Goal: Navigation & Orientation: Find specific page/section

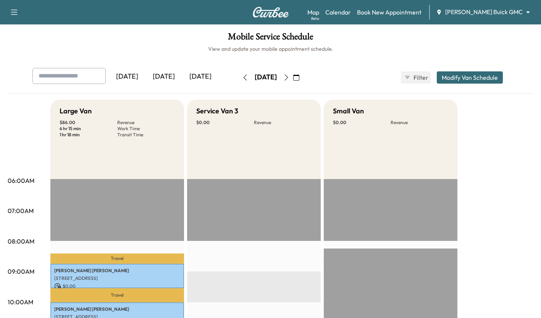
click at [165, 77] on div "[DATE]" at bounding box center [163, 77] width 37 height 18
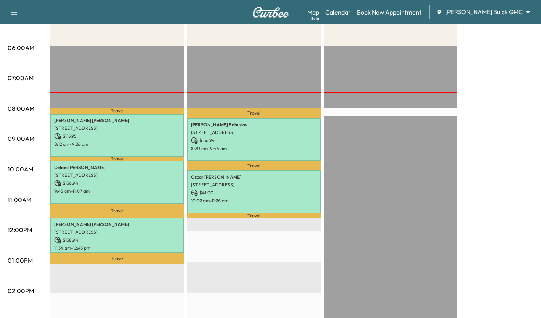
scroll to position [135, 0]
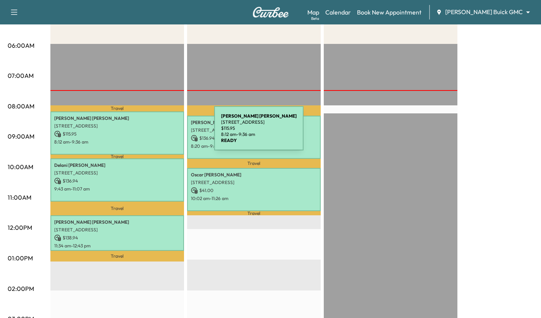
click at [157, 133] on p "$ 115.95" at bounding box center [117, 134] width 126 height 7
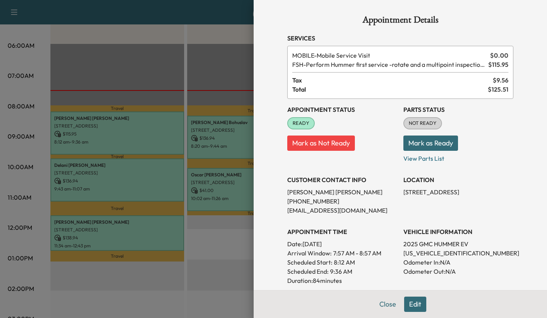
click at [226, 243] on div at bounding box center [273, 159] width 547 height 318
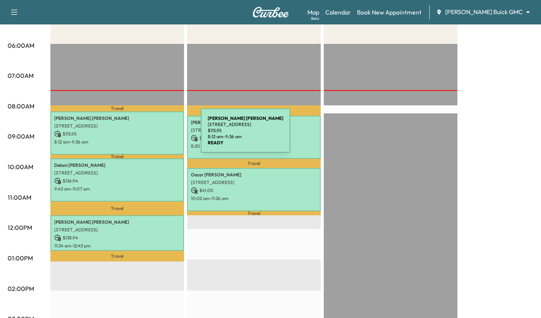
click at [143, 135] on p "$ 115.95" at bounding box center [117, 134] width 126 height 7
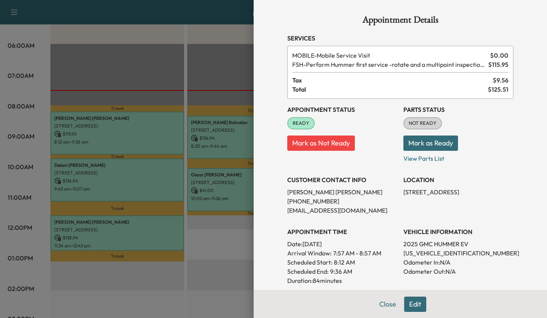
click at [165, 189] on div at bounding box center [273, 159] width 547 height 318
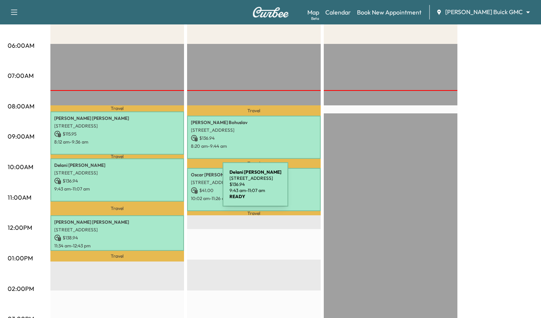
click at [165, 189] on p "9:43 am - 11:07 am" at bounding box center [117, 189] width 126 height 6
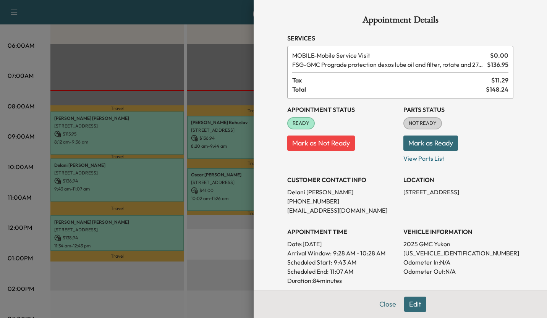
click at [160, 229] on div at bounding box center [273, 159] width 547 height 318
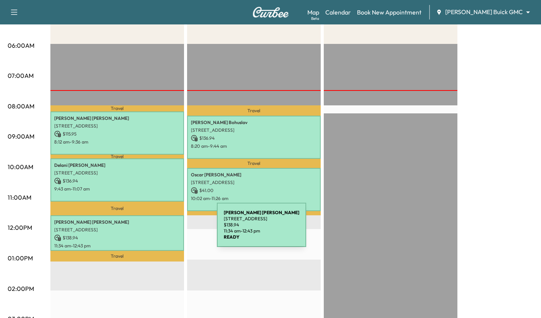
click at [160, 229] on p "[STREET_ADDRESS]" at bounding box center [117, 230] width 126 height 6
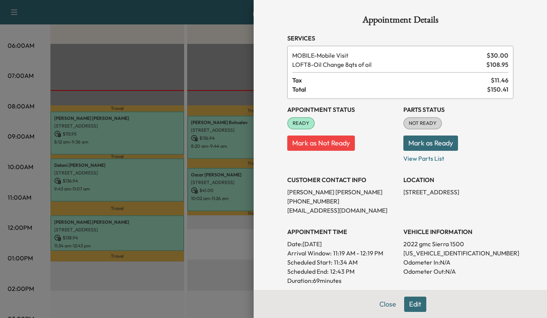
click at [244, 237] on div at bounding box center [273, 159] width 547 height 318
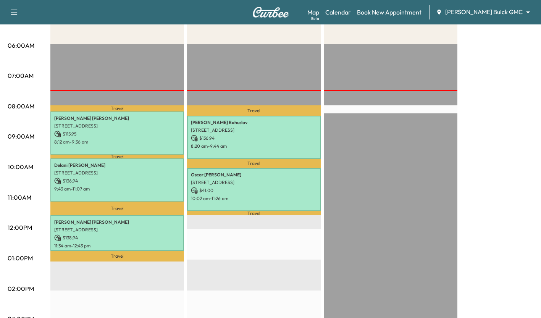
click at [518, 18] on div "Map Beta Calendar Book New Appointment [PERSON_NAME] Buick GMC ******** ​" at bounding box center [420, 12] width 227 height 15
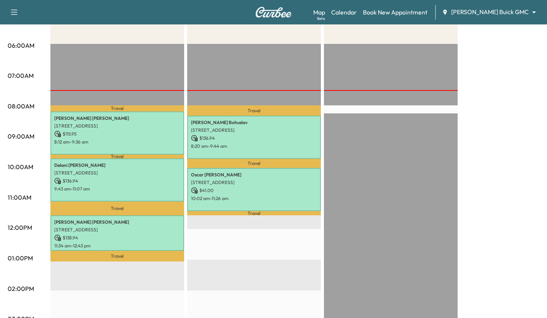
click at [514, 14] on body "Support Log Out Map Beta Calendar Book New Appointment [PERSON_NAME] Buick GMC …" at bounding box center [273, 24] width 547 height 318
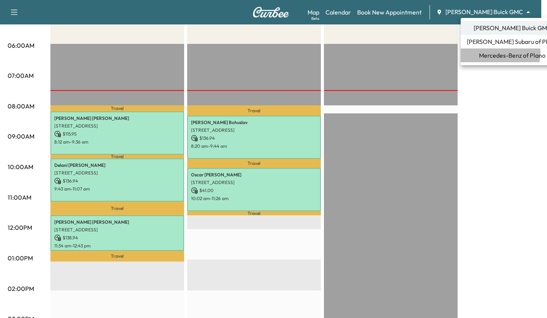
click at [496, 53] on span "Mercedes-Benz of Plano" at bounding box center [512, 55] width 66 height 9
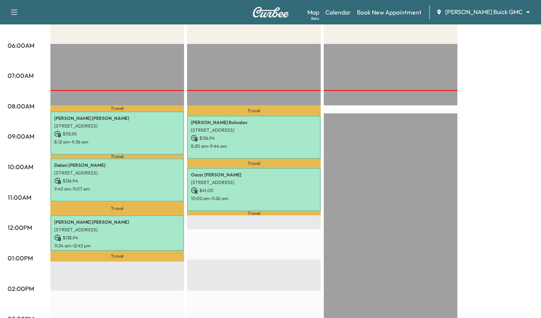
scroll to position [0, 0]
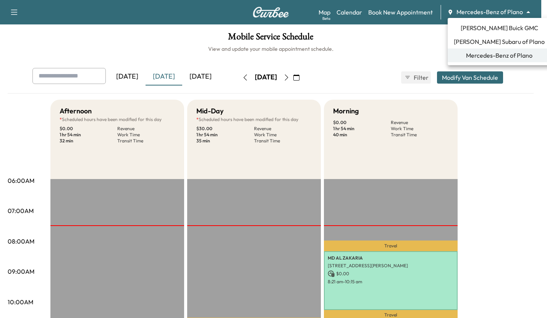
click at [497, 15] on body "Support Log Out Map Beta Calendar Book New Appointment Mercedes-Benz of Plano *…" at bounding box center [273, 159] width 547 height 318
click at [486, 23] on li "[PERSON_NAME] Buick GMC" at bounding box center [498, 28] width 103 height 14
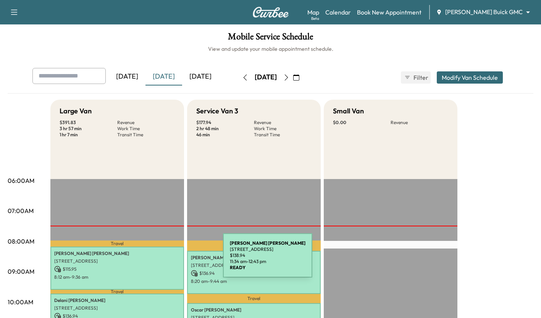
click at [480, 14] on body "Support Log Out Map Beta Calendar Book New Appointment [PERSON_NAME] Buick GMC …" at bounding box center [270, 159] width 541 height 318
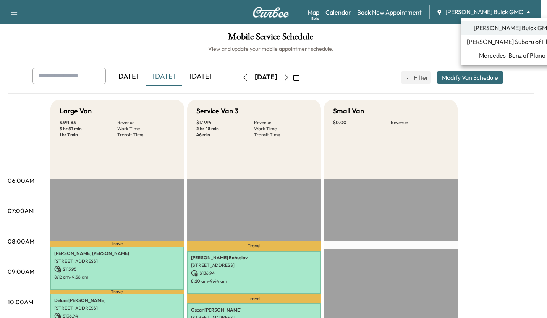
click at [491, 60] on span "Mercedes-Benz of Plano" at bounding box center [512, 55] width 66 height 9
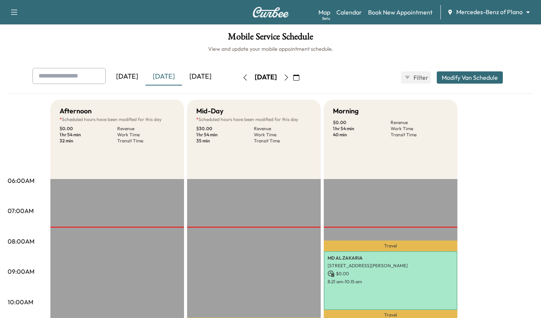
click at [293, 76] on button "button" at bounding box center [286, 77] width 13 height 12
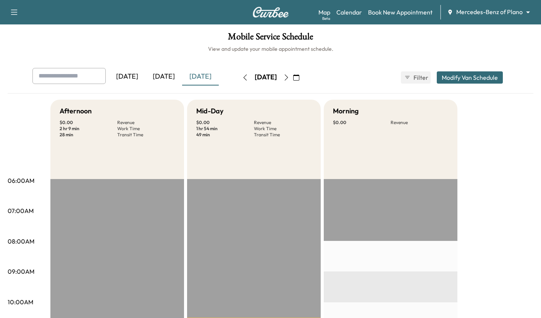
click at [289, 79] on icon "button" at bounding box center [286, 77] width 6 height 6
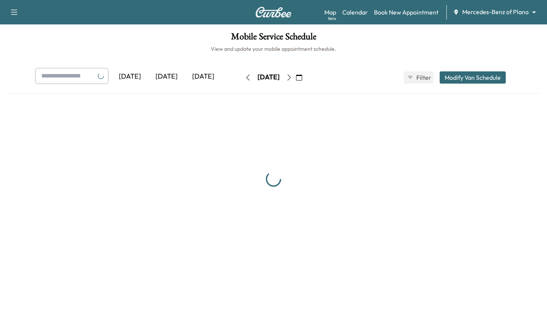
click at [295, 79] on button "button" at bounding box center [288, 77] width 13 height 12
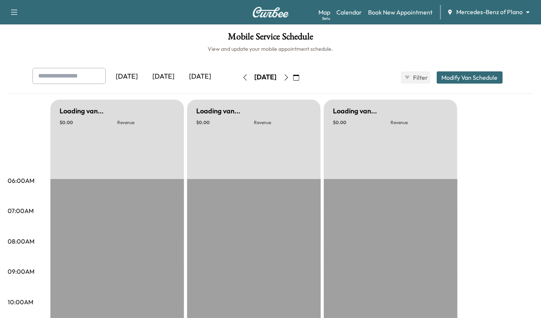
click at [293, 78] on button "button" at bounding box center [286, 77] width 13 height 12
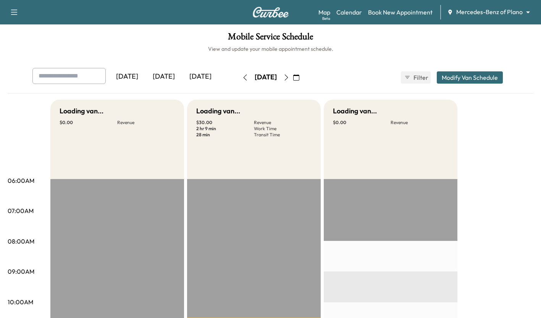
click at [289, 77] on icon "button" at bounding box center [286, 77] width 6 height 6
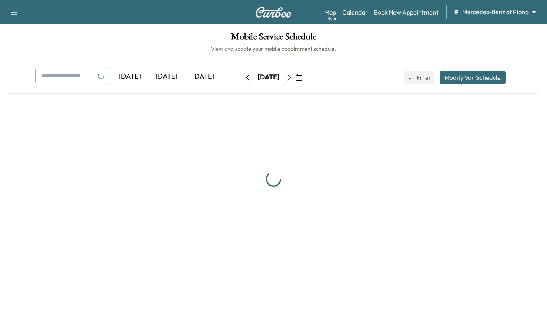
click at [295, 75] on button "button" at bounding box center [288, 77] width 13 height 12
click at [293, 80] on button "button" at bounding box center [286, 77] width 13 height 12
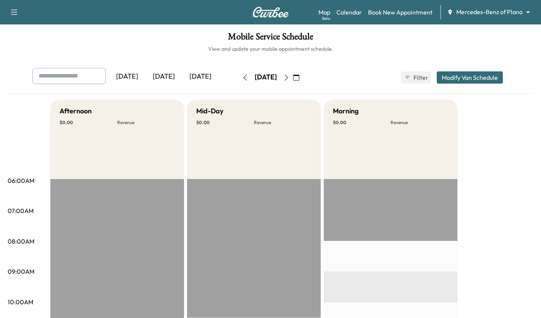
click at [239, 78] on button "button" at bounding box center [245, 77] width 13 height 12
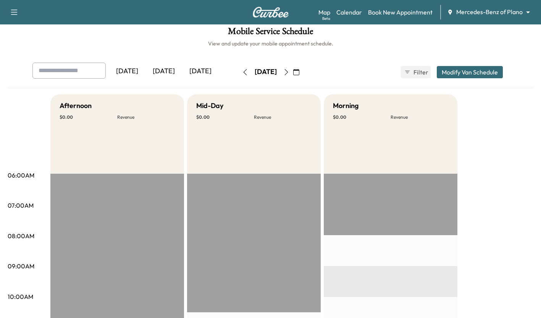
scroll to position [7, 0]
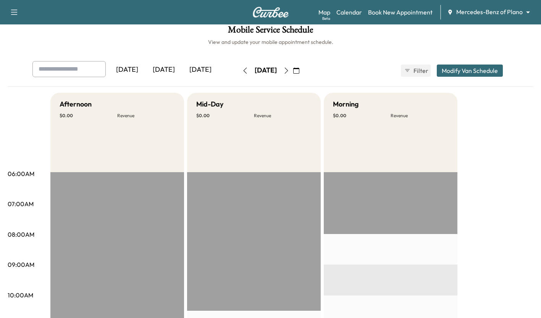
click at [243, 72] on icon "button" at bounding box center [244, 71] width 3 height 6
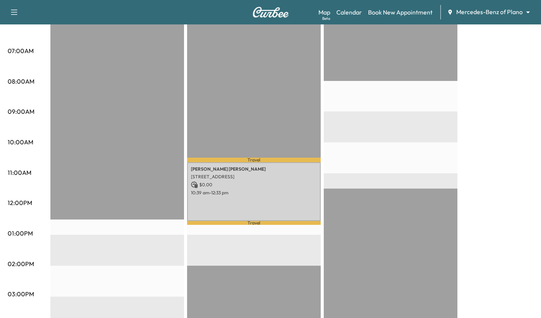
scroll to position [160, 0]
click at [226, 182] on p "$ 0.00" at bounding box center [254, 184] width 126 height 7
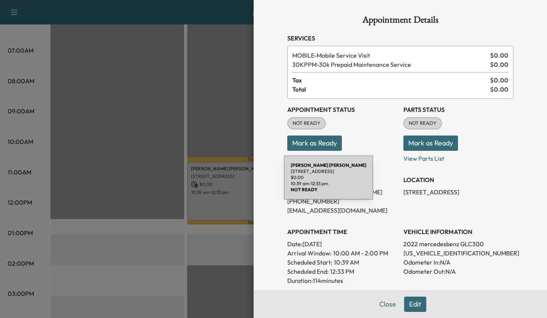
click at [123, 141] on div at bounding box center [273, 159] width 547 height 318
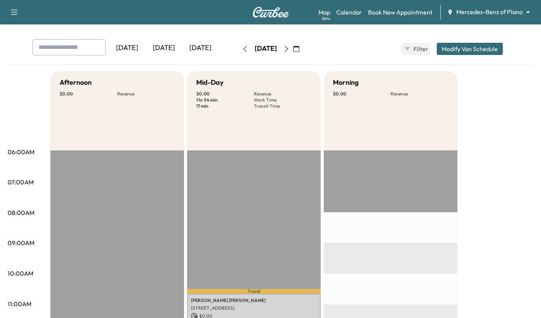
scroll to position [27, 0]
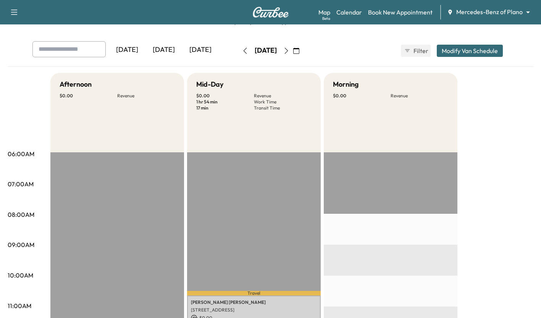
click at [239, 54] on button "button" at bounding box center [245, 51] width 13 height 12
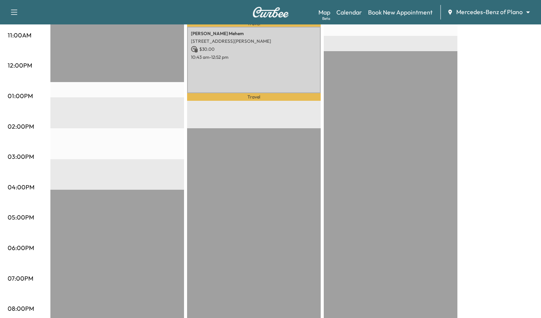
scroll to position [297, 0]
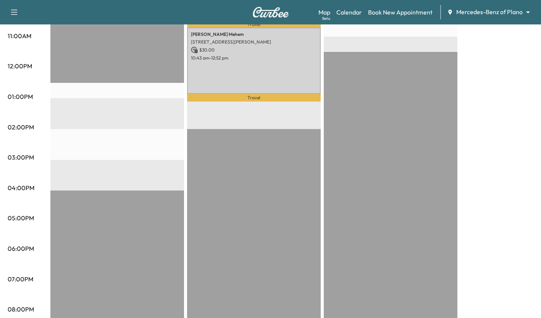
click at [237, 69] on div "[PERSON_NAME] [STREET_ADDRESS][PERSON_NAME] $ 30.00 10:43 am - 12:52 pm" at bounding box center [254, 60] width 134 height 66
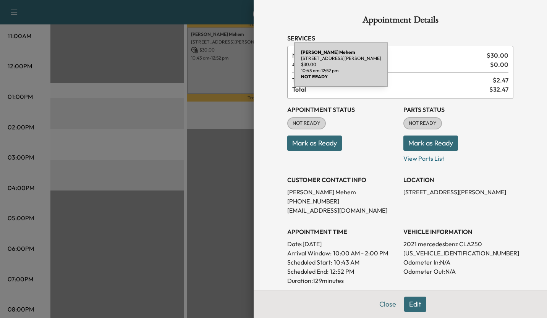
click at [118, 129] on div at bounding box center [273, 159] width 547 height 318
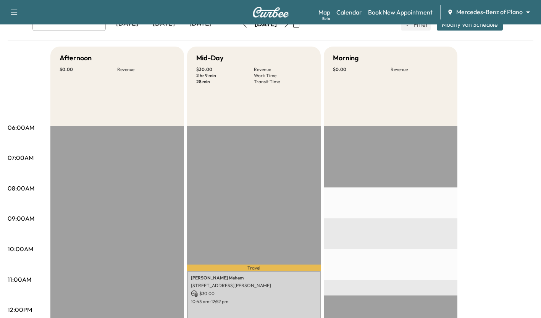
scroll to position [0, 0]
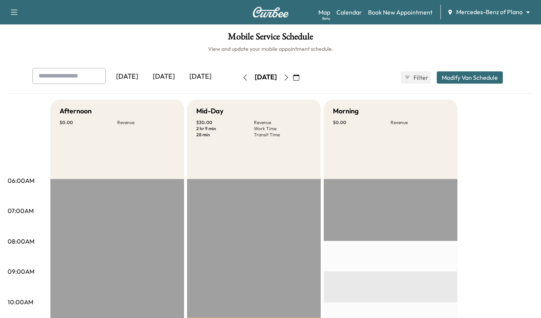
click at [239, 84] on div "[DATE] September 2025 S M T W T F S 31 1 2 3 4 5 6 7 8 9 10 11 12 13 14 15 16 1…" at bounding box center [271, 77] width 64 height 24
click at [242, 77] on icon "button" at bounding box center [245, 77] width 6 height 6
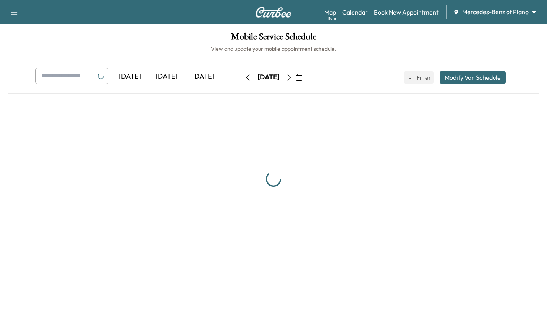
click at [241, 73] on button "button" at bounding box center [247, 77] width 13 height 12
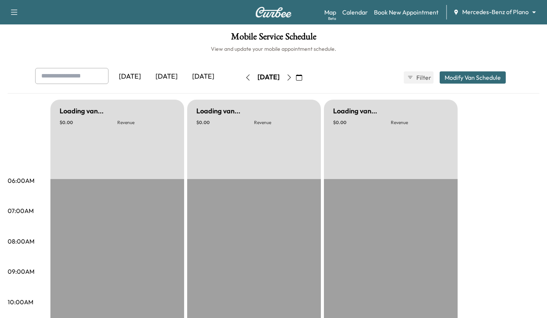
click at [245, 77] on icon "button" at bounding box center [248, 77] width 6 height 6
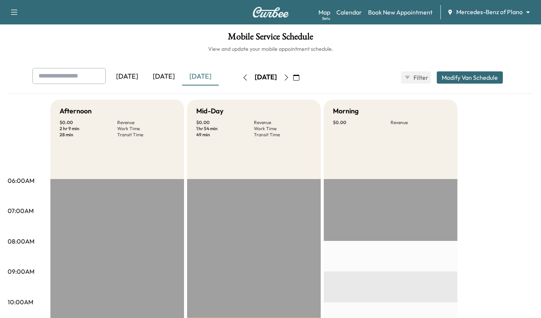
click at [239, 74] on button "button" at bounding box center [245, 77] width 13 height 12
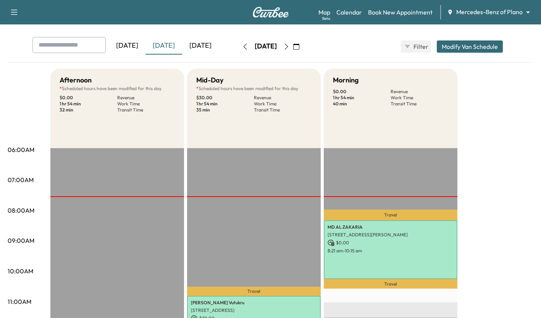
scroll to position [32, 0]
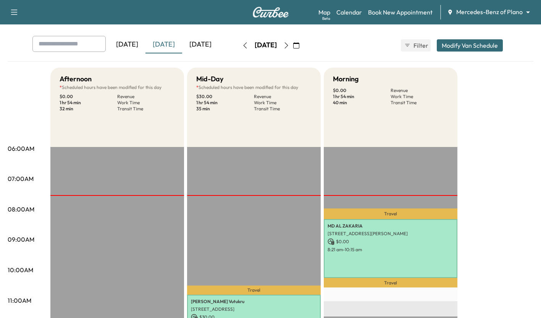
click at [488, 6] on div "Map Beta Calendar Book New Appointment Mercedes-Benz of Plano ******** ​" at bounding box center [426, 12] width 216 height 15
click at [488, 11] on body "Support Log Out Map Beta Calendar Book New Appointment Mercedes-Benz of Plano *…" at bounding box center [270, 127] width 541 height 318
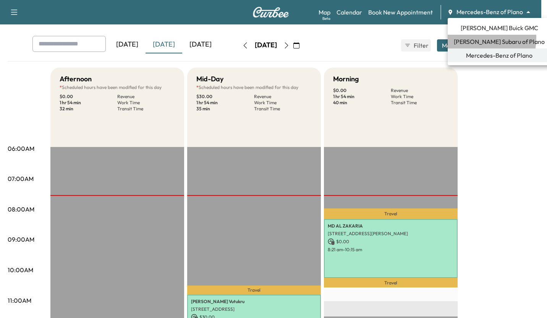
click at [466, 38] on span "[PERSON_NAME] Subaru of Plano" at bounding box center [498, 41] width 91 height 9
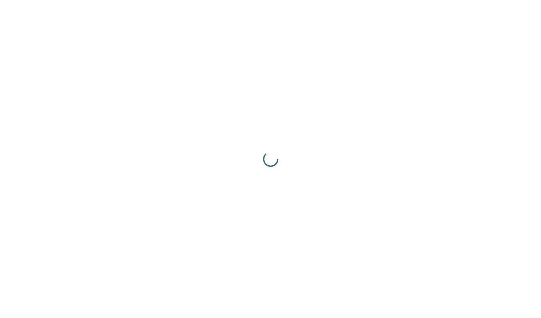
scroll to position [0, 0]
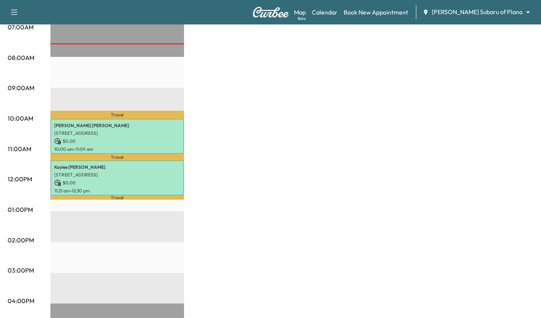
scroll to position [184, 0]
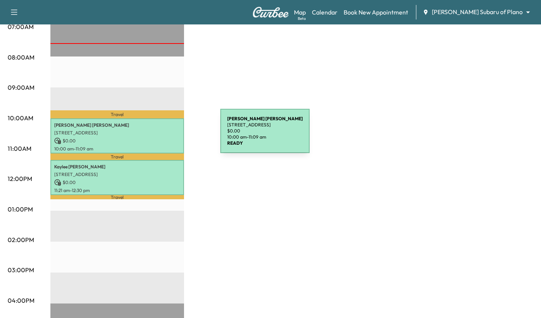
click at [163, 137] on p "$ 0.00" at bounding box center [117, 140] width 126 height 7
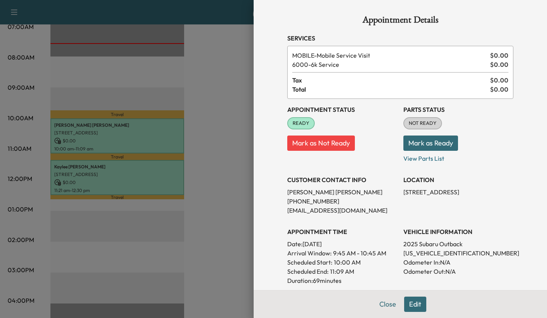
click at [234, 194] on div at bounding box center [273, 159] width 547 height 318
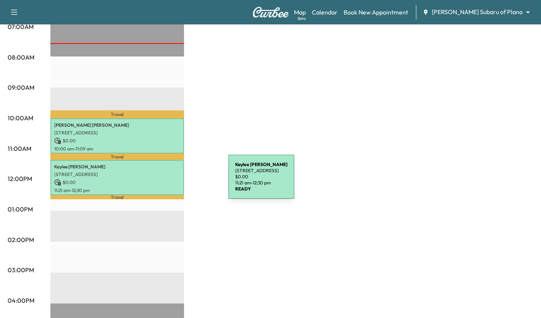
click at [171, 181] on p "$ 0.00" at bounding box center [117, 182] width 126 height 7
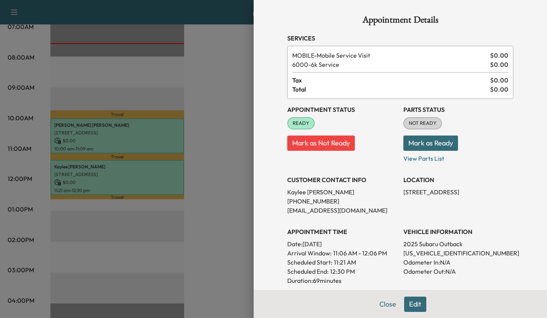
click at [220, 181] on div at bounding box center [273, 159] width 547 height 318
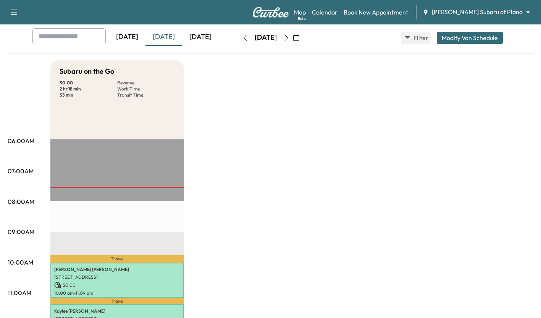
scroll to position [0, 0]
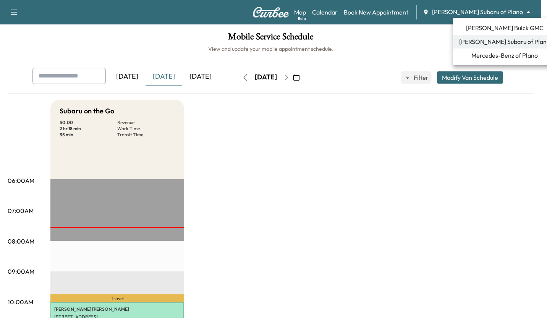
click at [469, 11] on body "Support Log Out Map Beta Calendar Book New Appointment [PERSON_NAME] Subaru of …" at bounding box center [273, 159] width 547 height 318
click at [466, 23] on li "[PERSON_NAME] Buick GMC" at bounding box center [504, 28] width 103 height 14
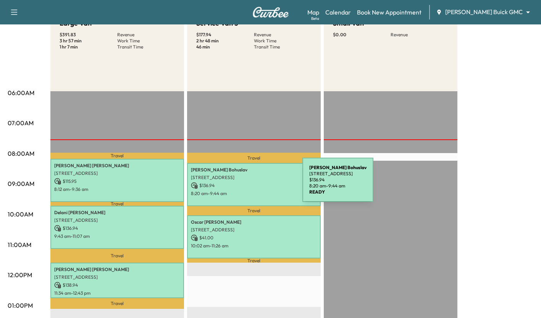
scroll to position [88, 0]
